Goal: Transaction & Acquisition: Book appointment/travel/reservation

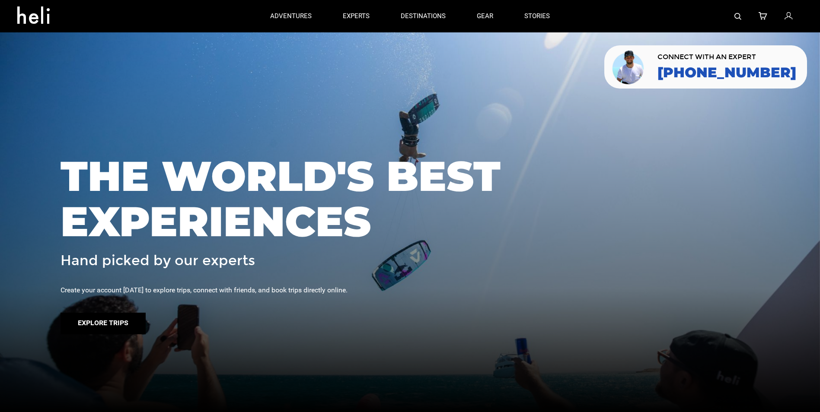
click at [104, 321] on button "Explore Trips" at bounding box center [103, 324] width 85 height 22
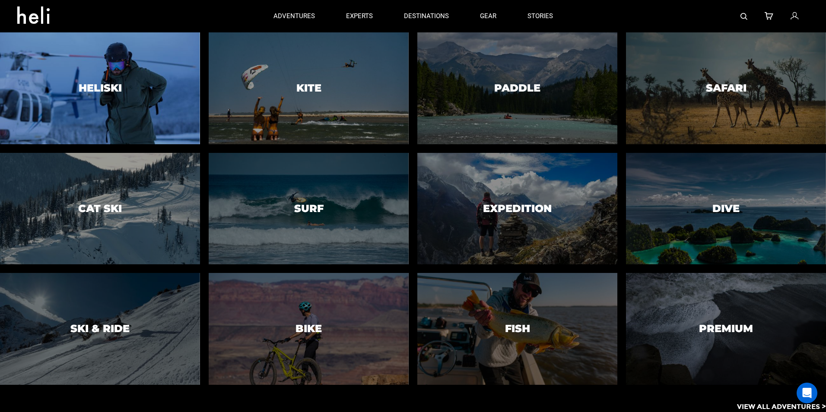
click at [95, 90] on h3 "Heliski" at bounding box center [100, 88] width 43 height 11
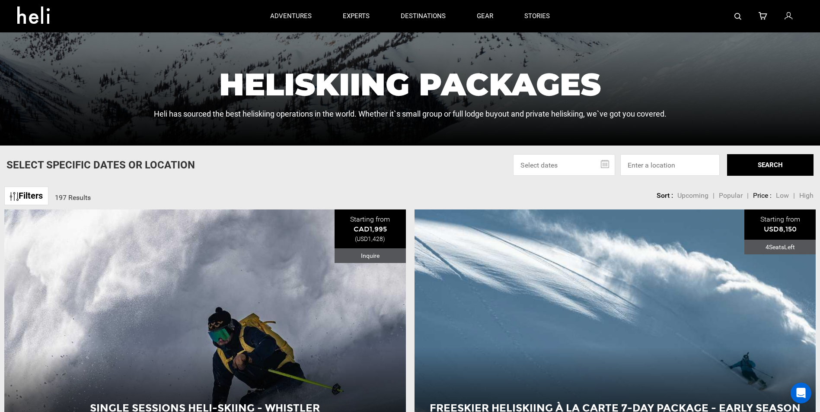
scroll to position [216, 0]
click at [781, 194] on span "Low" at bounding box center [782, 196] width 13 height 8
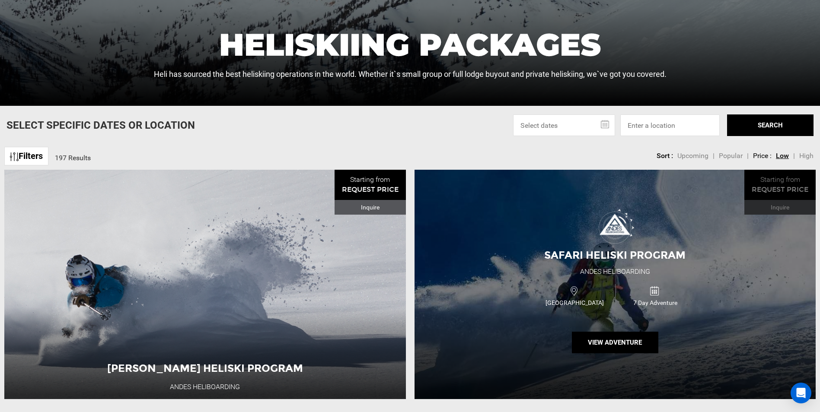
scroll to position [259, 0]
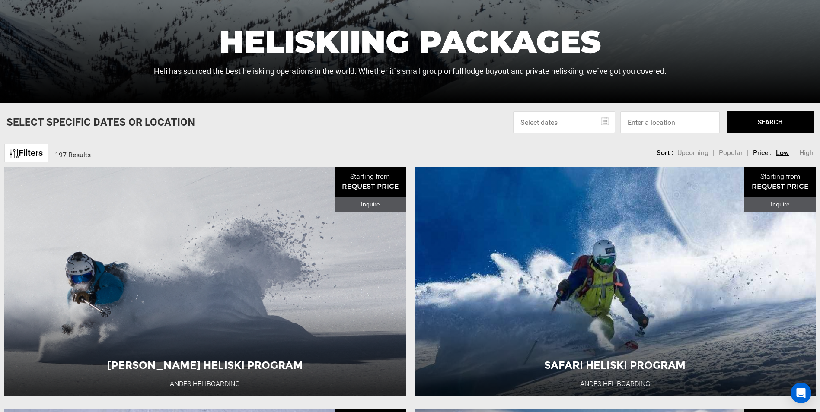
click at [738, 151] on span "Popular" at bounding box center [731, 153] width 24 height 8
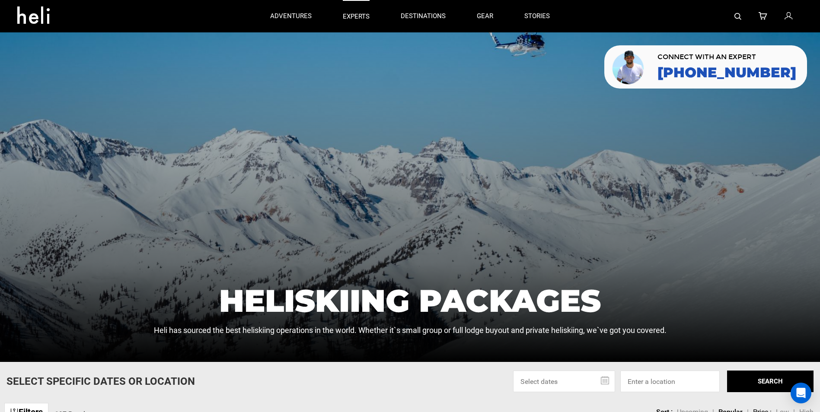
click at [360, 17] on p "experts" at bounding box center [356, 16] width 27 height 9
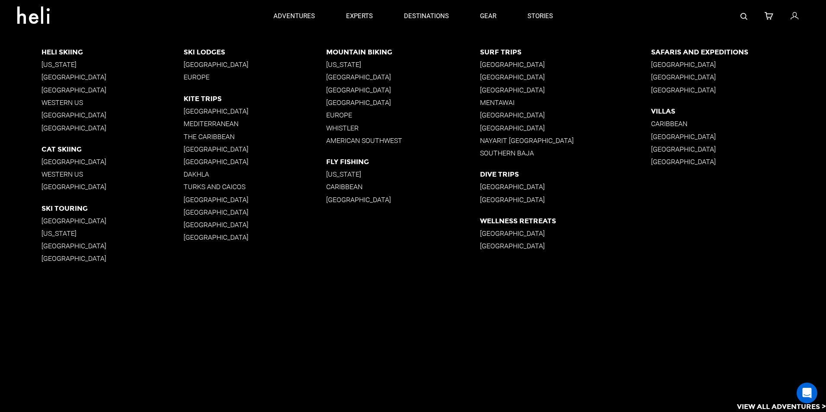
click at [58, 101] on p "Western US" at bounding box center [112, 103] width 143 height 8
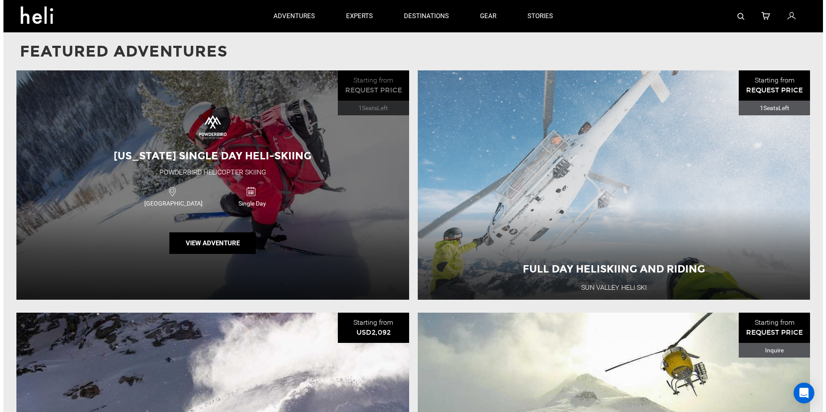
scroll to position [643, 0]
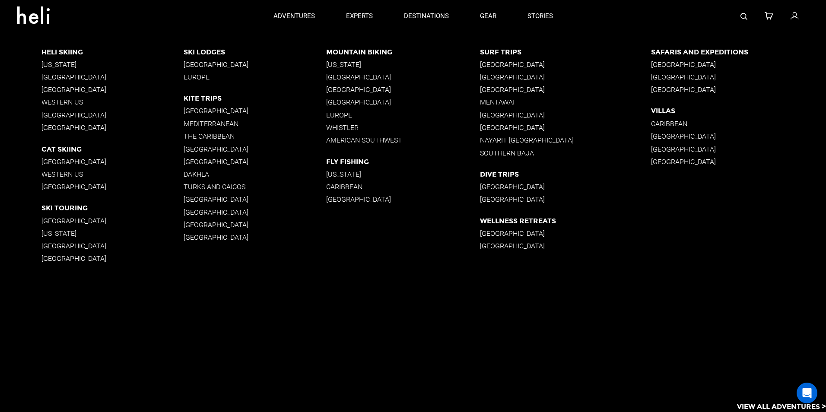
click at [195, 61] on p "[GEOGRAPHIC_DATA]" at bounding box center [255, 65] width 143 height 8
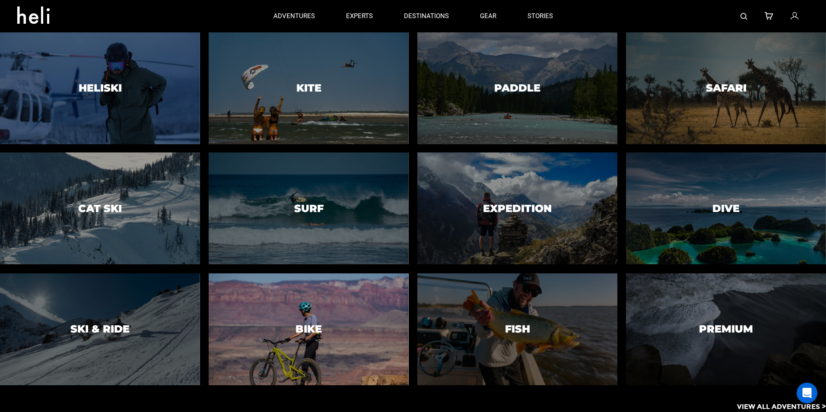
click at [350, 298] on div at bounding box center [309, 329] width 204 height 114
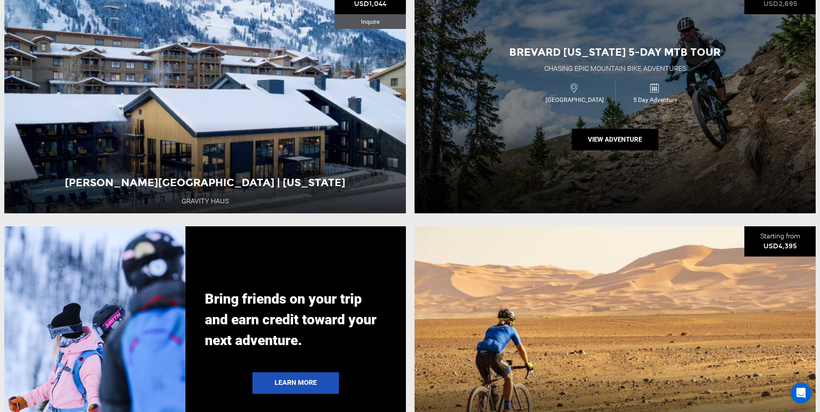
scroll to position [1902, 0]
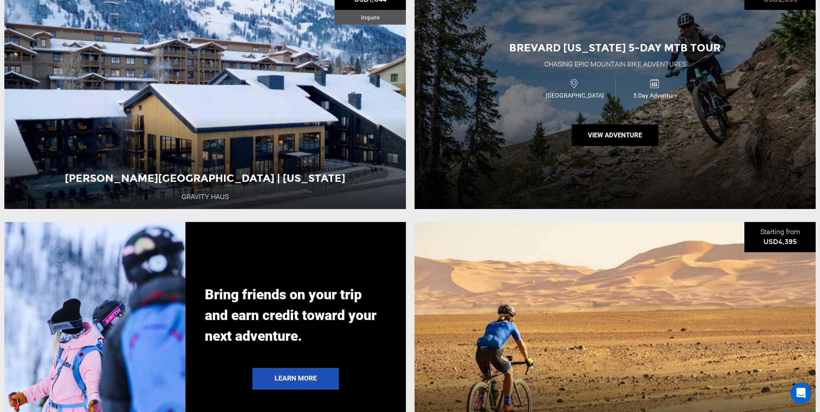
click at [543, 144] on div "Brevard [US_STATE] 5-Day MTB Tour Chasing Epic Mountain Bike Adventures USA 5 D…" at bounding box center [615, 95] width 402 height 230
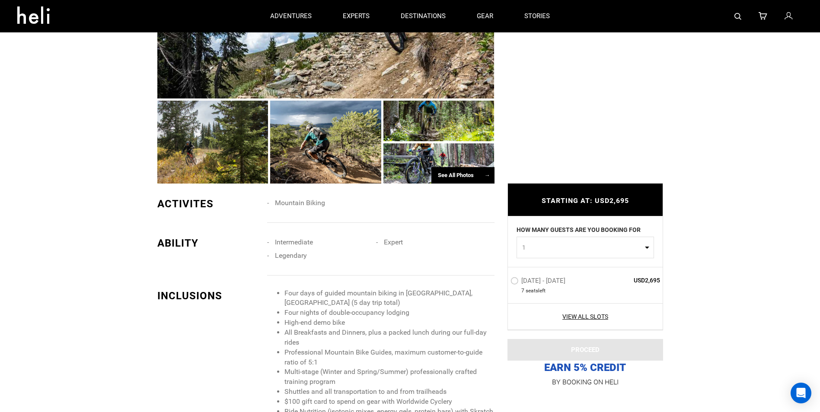
scroll to position [519, 0]
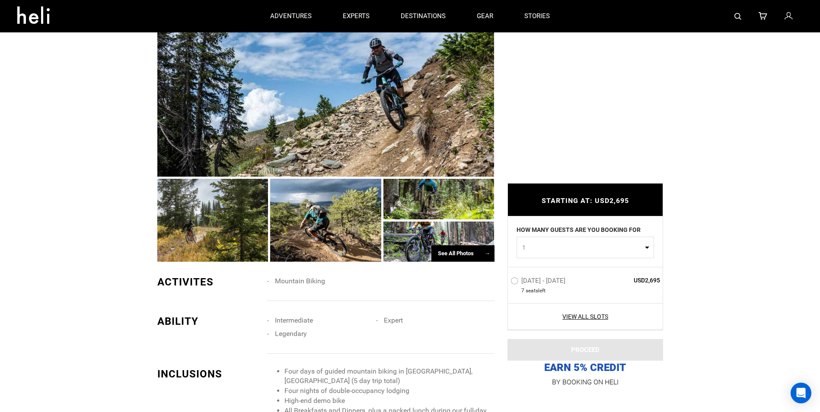
click at [407, 237] on div at bounding box center [438, 242] width 111 height 41
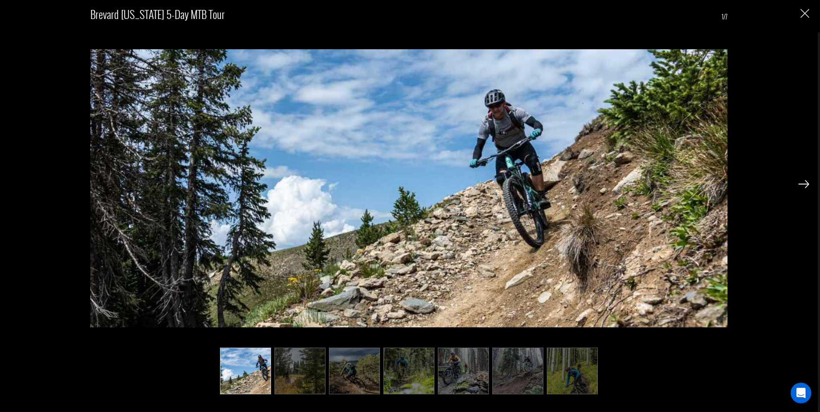
click at [351, 364] on img at bounding box center [354, 371] width 51 height 47
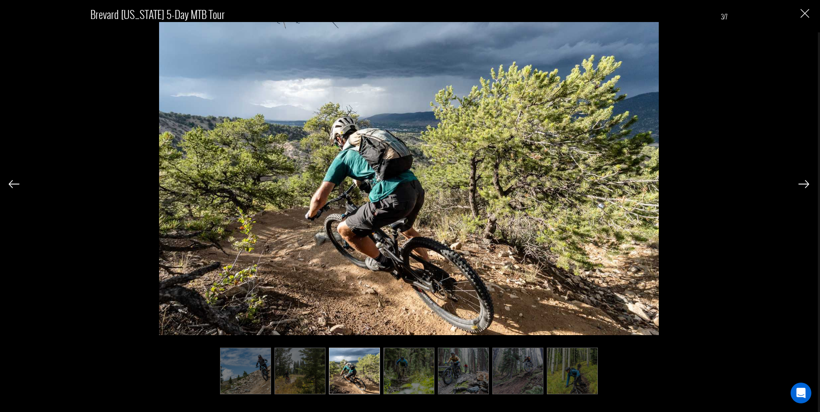
click at [312, 371] on img at bounding box center [299, 371] width 51 height 47
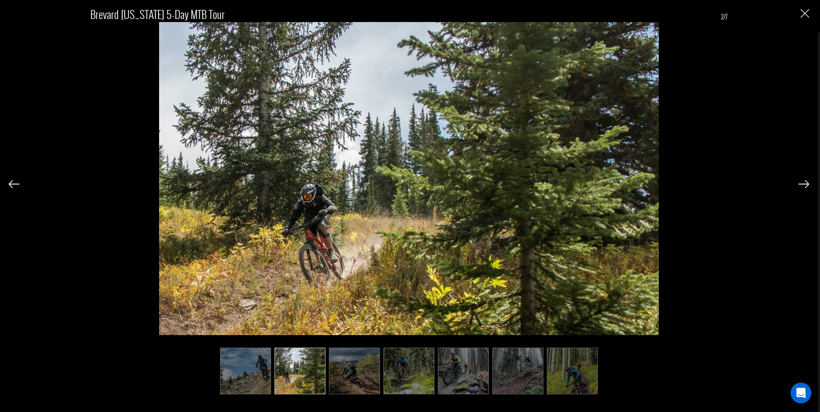
click at [407, 370] on img at bounding box center [408, 371] width 51 height 47
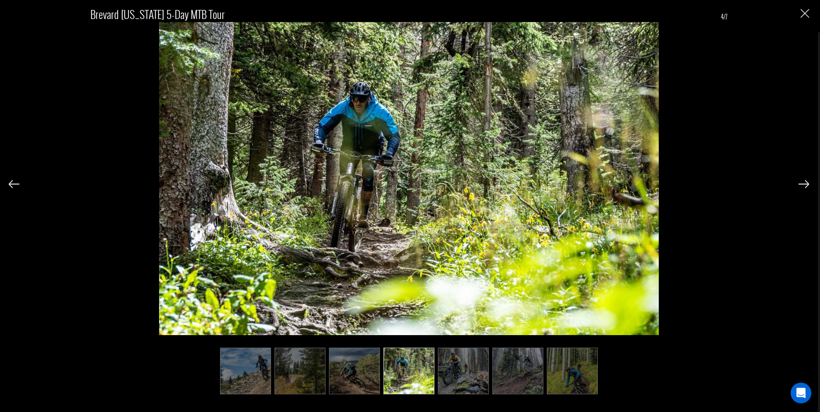
click at [469, 370] on img at bounding box center [463, 371] width 51 height 47
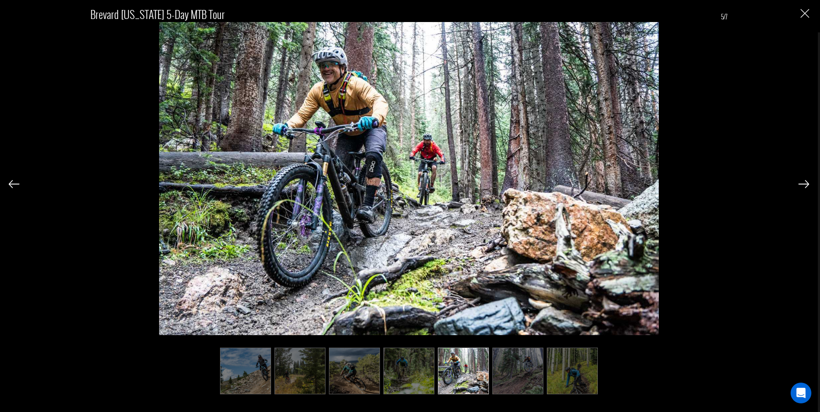
click at [515, 373] on img at bounding box center [517, 371] width 51 height 47
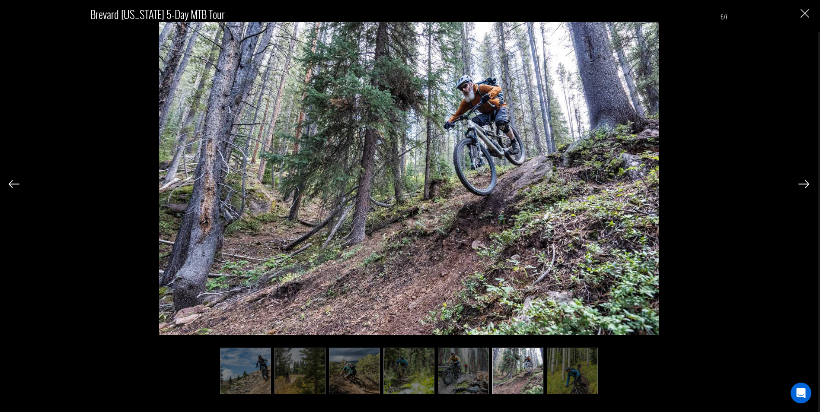
click at [578, 373] on img at bounding box center [572, 371] width 51 height 47
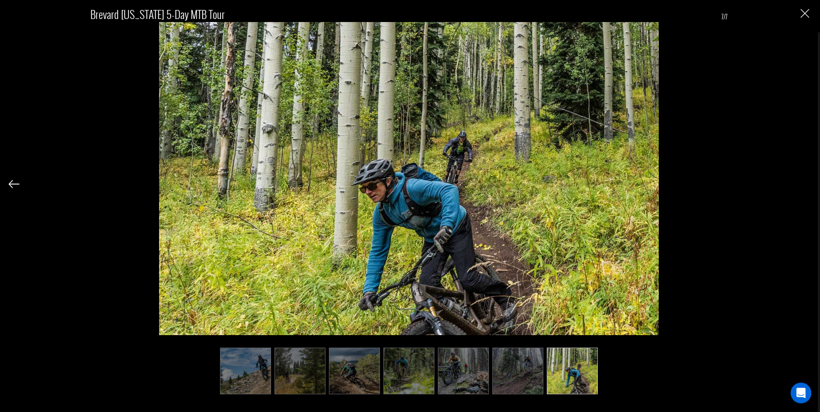
click at [804, 12] on img "Close" at bounding box center [804, 13] width 9 height 9
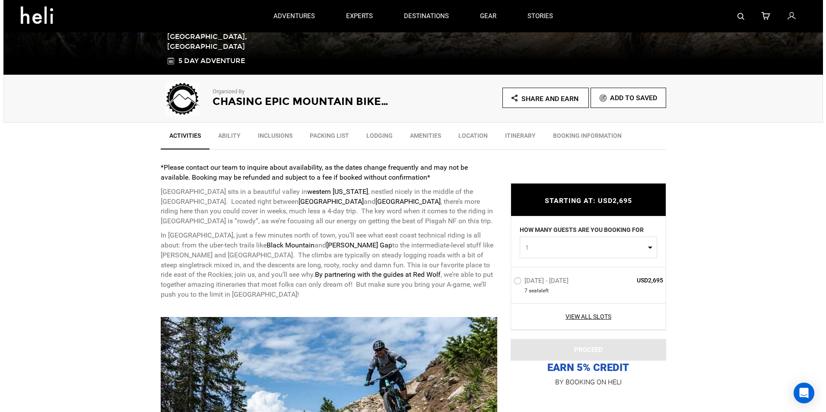
scroll to position [43, 0]
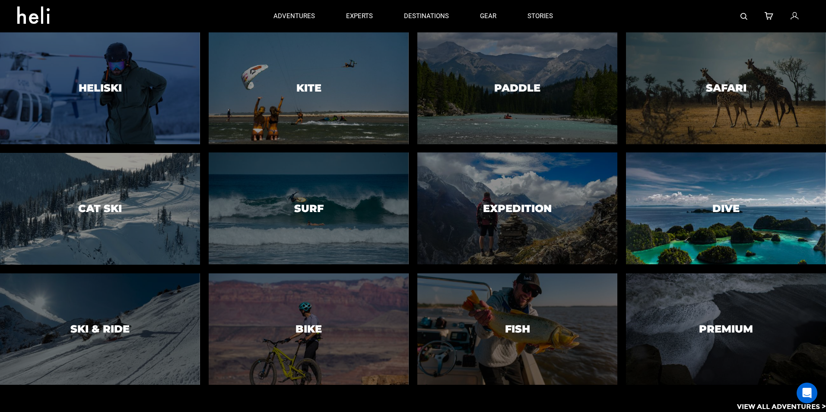
click at [716, 204] on h3 "Dive" at bounding box center [726, 208] width 27 height 11
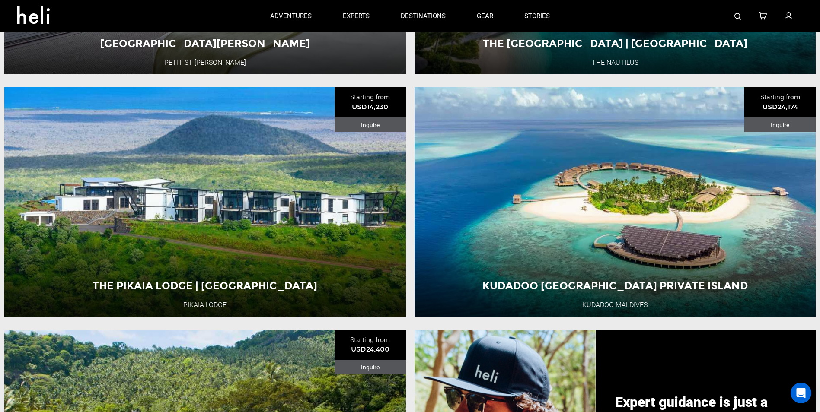
scroll to position [692, 0]
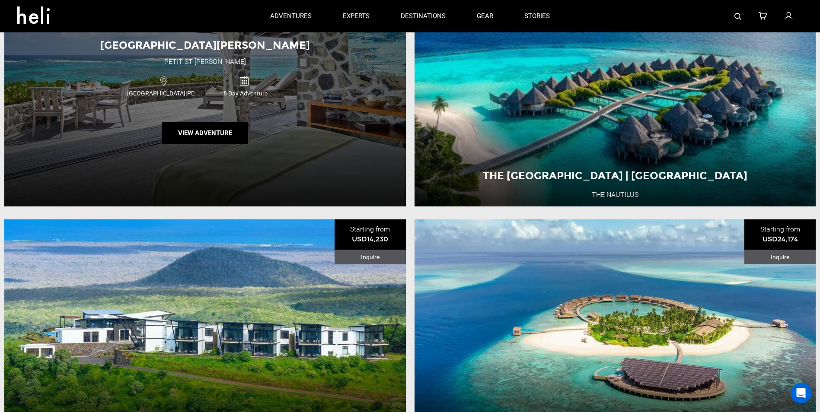
click at [260, 110] on div "[GEOGRAPHIC_DATA][PERSON_NAME] [GEOGRAPHIC_DATA][PERSON_NAME][PERSON_NAME] 8 Da…" at bounding box center [205, 92] width 402 height 230
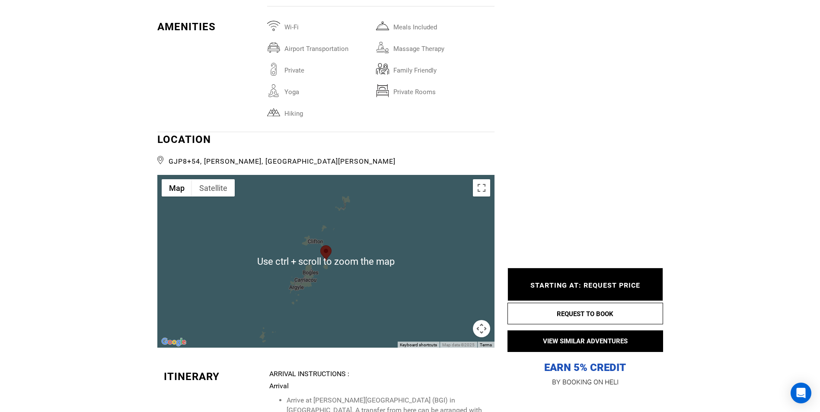
scroll to position [1426, 0]
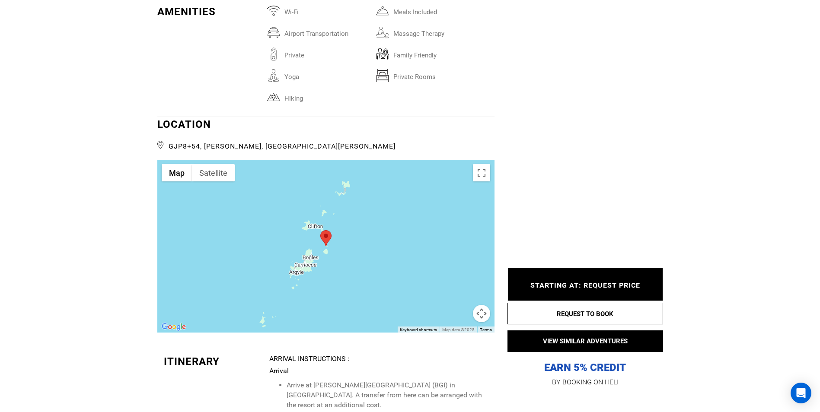
click at [357, 218] on div at bounding box center [325, 246] width 337 height 173
click at [259, 228] on div at bounding box center [325, 246] width 337 height 173
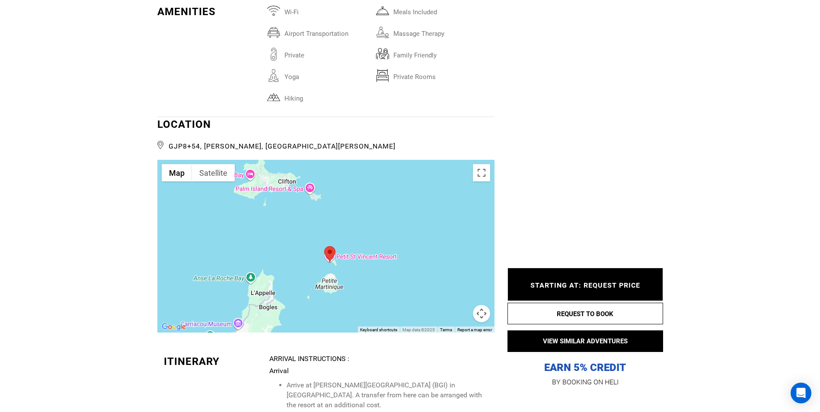
click at [291, 228] on div at bounding box center [325, 246] width 337 height 173
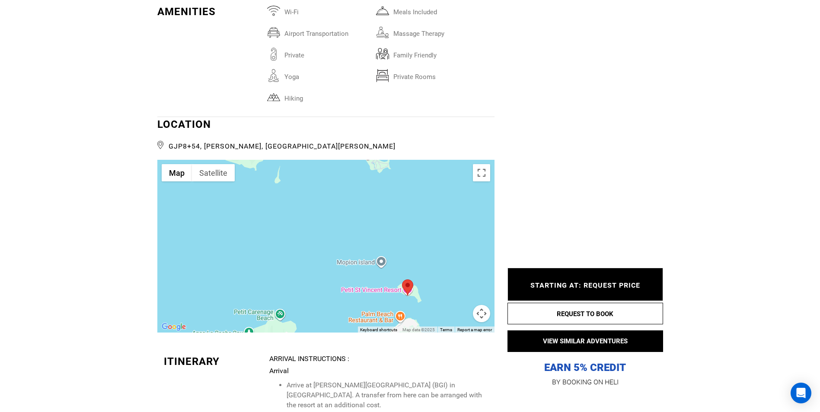
drag, startPoint x: 414, startPoint y: 230, endPoint x: 464, endPoint y: 288, distance: 76.4
click at [464, 288] on div at bounding box center [325, 246] width 337 height 173
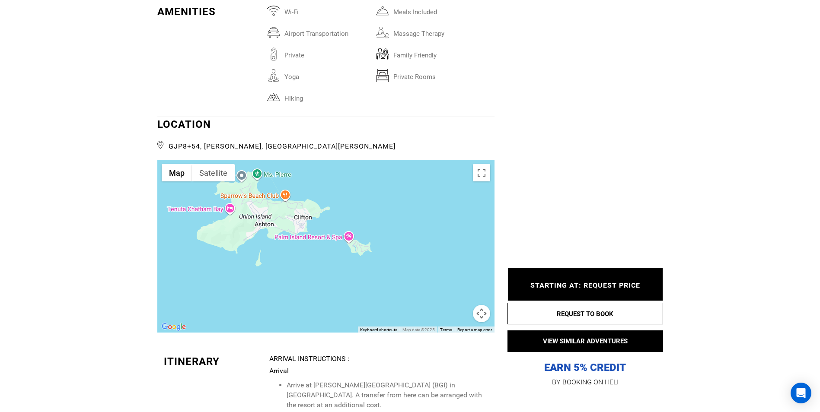
drag, startPoint x: 408, startPoint y: 271, endPoint x: 378, endPoint y: 277, distance: 31.4
click at [378, 277] on div at bounding box center [325, 246] width 337 height 173
click at [271, 244] on div at bounding box center [325, 246] width 337 height 173
click at [271, 243] on div at bounding box center [325, 246] width 337 height 173
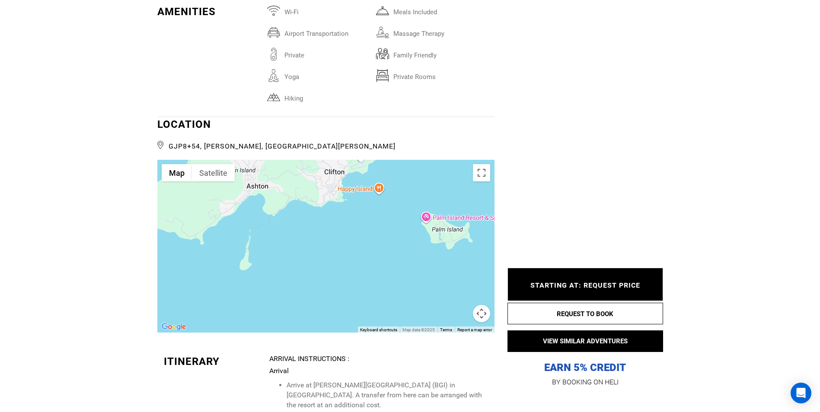
click at [261, 232] on div at bounding box center [325, 246] width 337 height 173
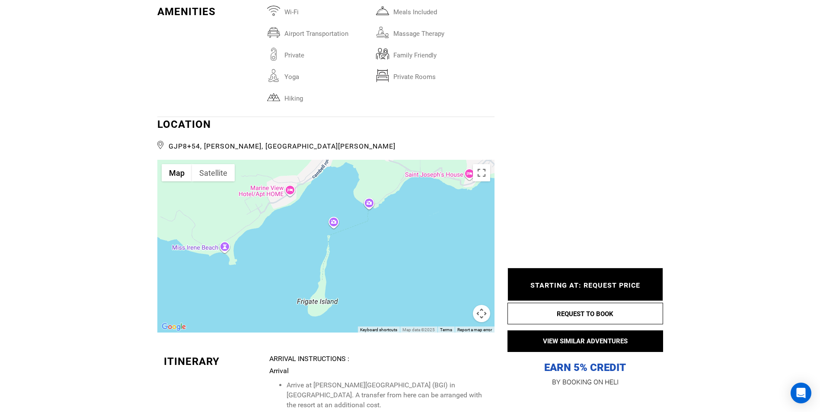
drag, startPoint x: 260, startPoint y: 231, endPoint x: 357, endPoint y: 270, distance: 104.2
click at [357, 270] on div at bounding box center [325, 246] width 337 height 173
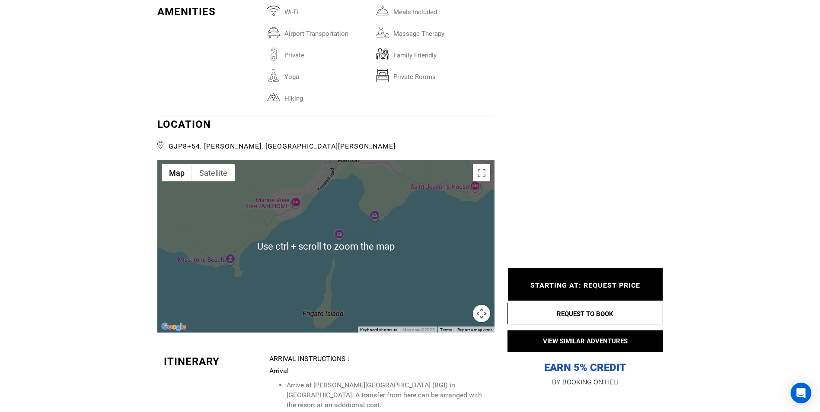
scroll to position [1470, 0]
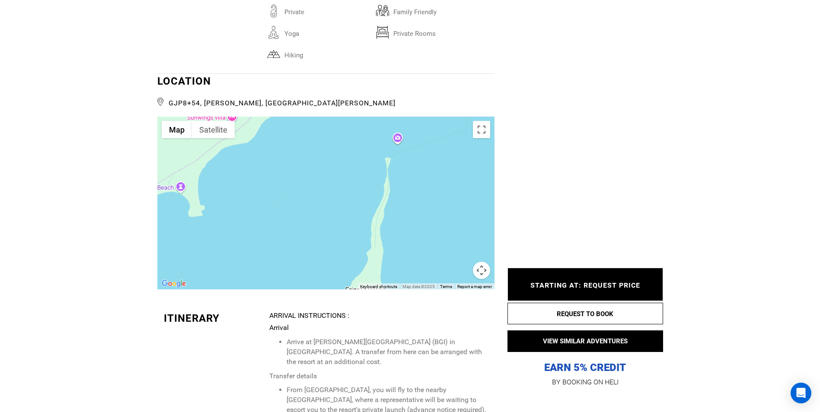
drag, startPoint x: 362, startPoint y: 222, endPoint x: 402, endPoint y: 151, distance: 81.3
click at [402, 151] on div at bounding box center [325, 203] width 337 height 173
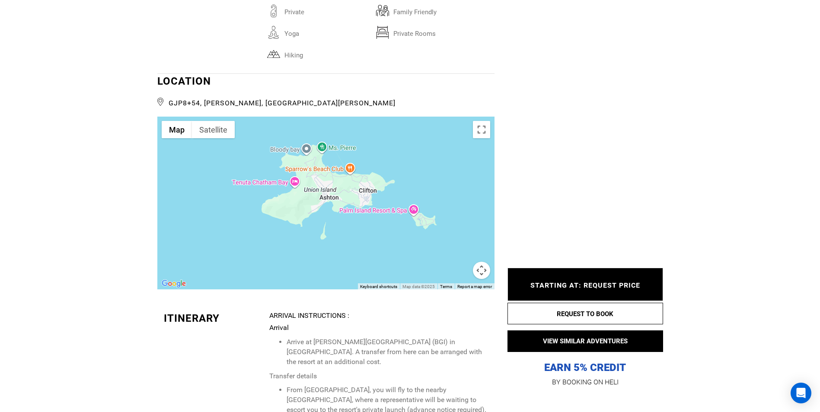
drag, startPoint x: 312, startPoint y: 147, endPoint x: 316, endPoint y: 204, distance: 56.8
click at [316, 204] on div at bounding box center [325, 203] width 337 height 173
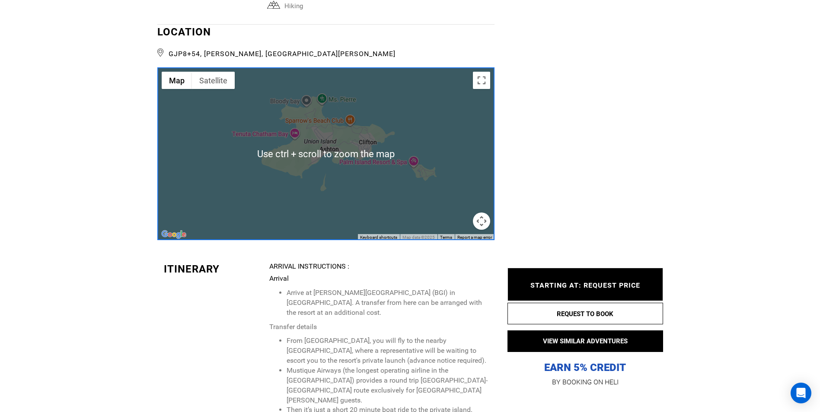
scroll to position [1556, 0]
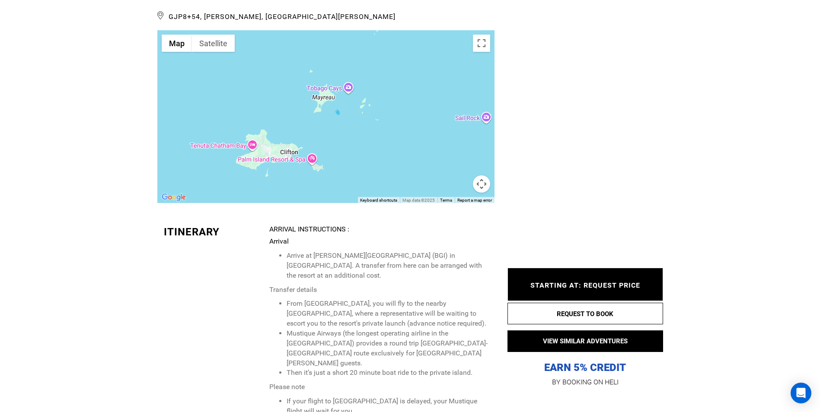
drag, startPoint x: 354, startPoint y: 109, endPoint x: 286, endPoint y: 142, distance: 75.8
click at [286, 142] on div at bounding box center [325, 116] width 337 height 173
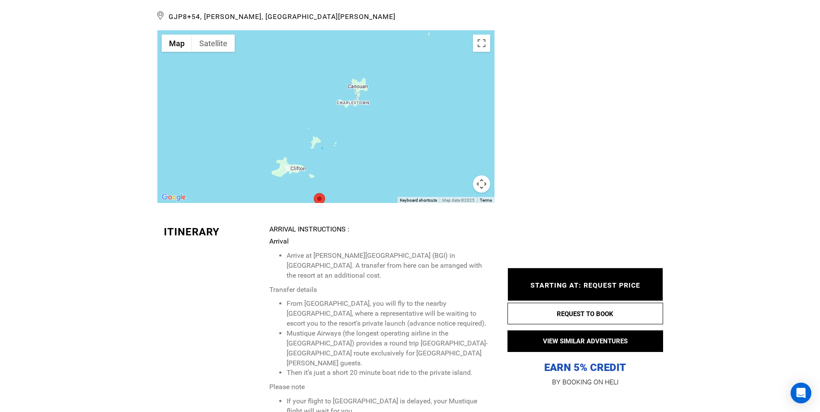
drag, startPoint x: 376, startPoint y: 86, endPoint x: 371, endPoint y: 126, distance: 41.0
click at [371, 126] on div at bounding box center [325, 116] width 337 height 173
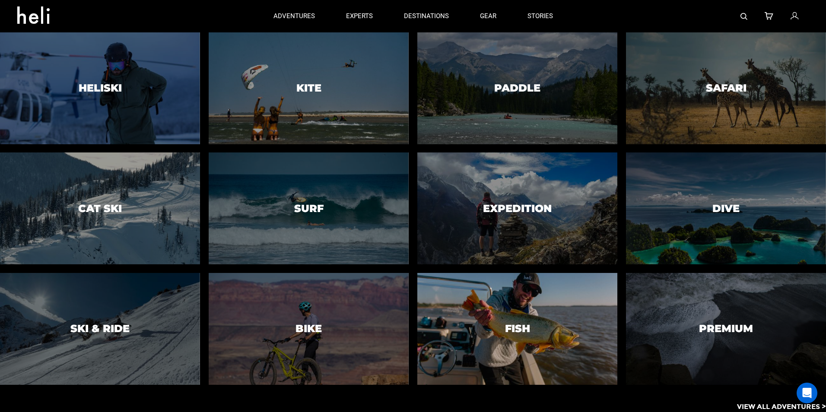
click at [511, 311] on div at bounding box center [517, 329] width 204 height 114
